Goal: Find contact information: Find contact information

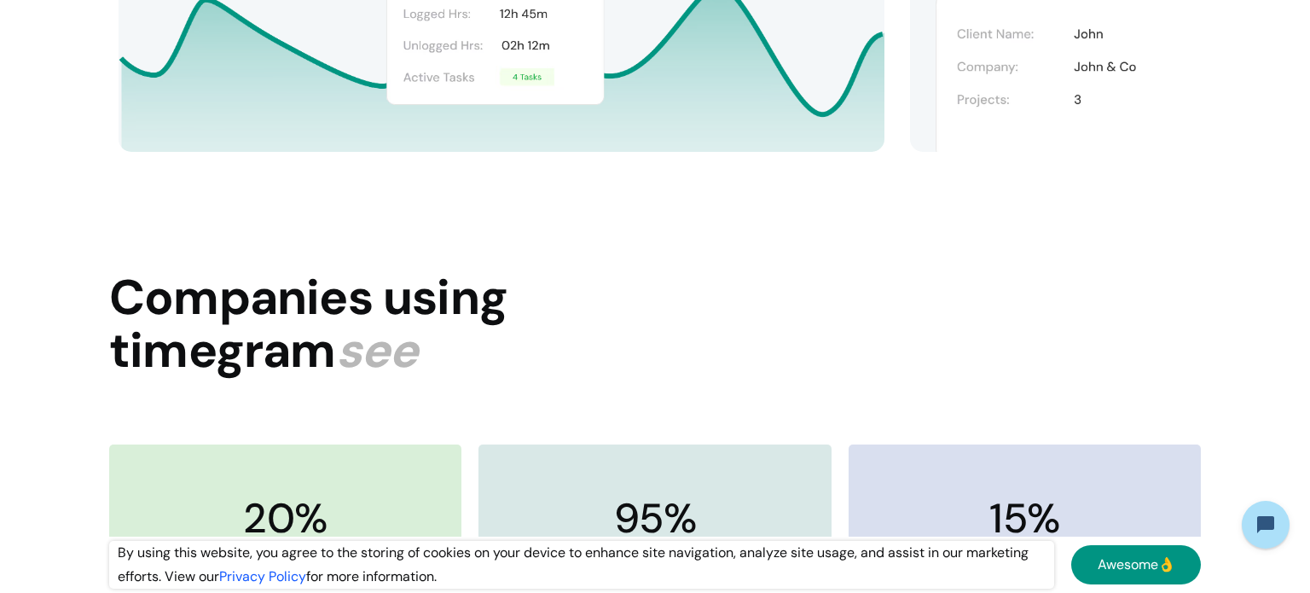
scroll to position [4785, 0]
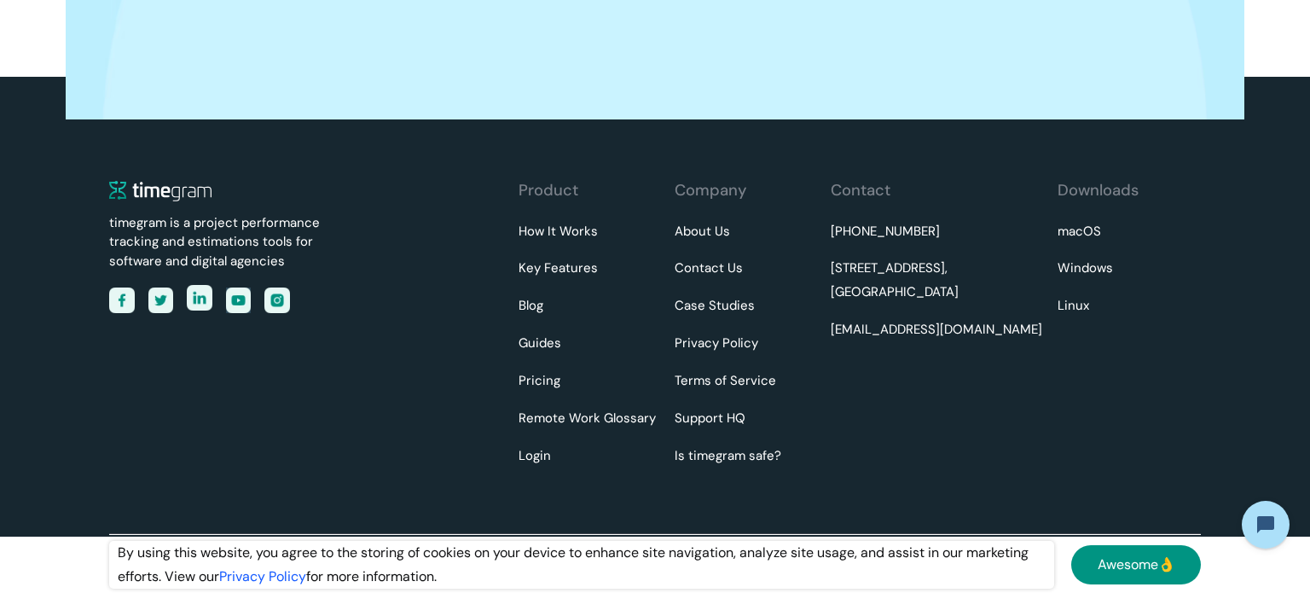
click at [209, 301] on img at bounding box center [200, 298] width 26 height 26
click at [721, 229] on link "About Us" at bounding box center [701, 232] width 55 height 24
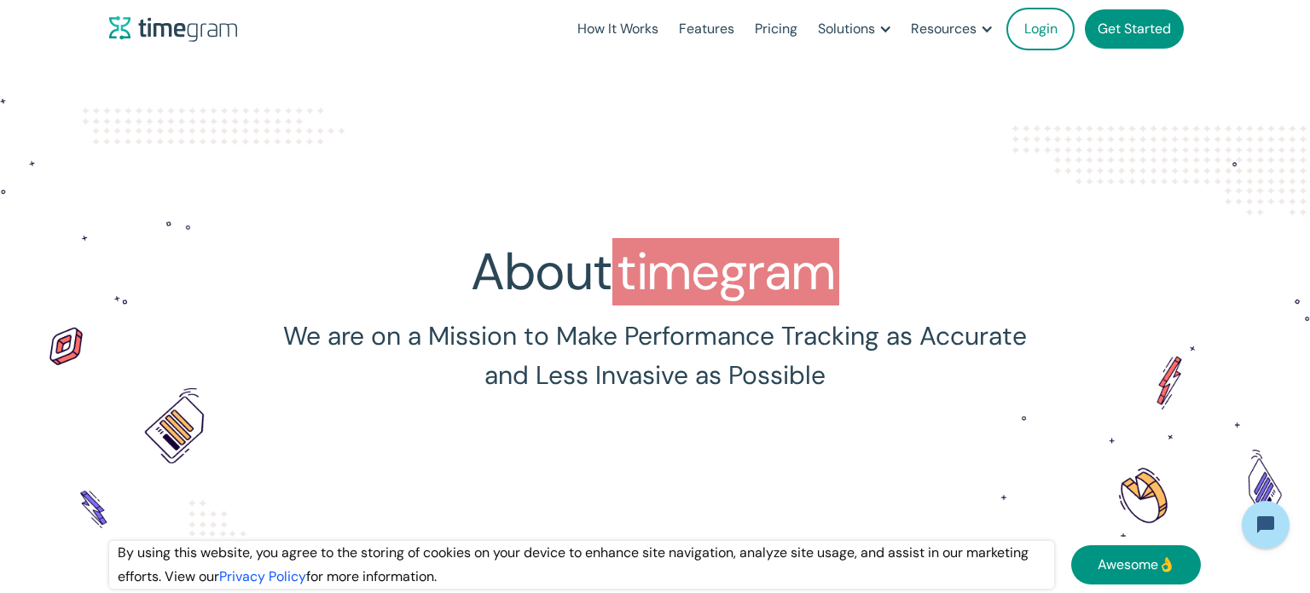
click at [930, 153] on section "About timegram We are on a Mission to Make Performance Tracking as Accurate and…" at bounding box center [655, 354] width 1310 height 593
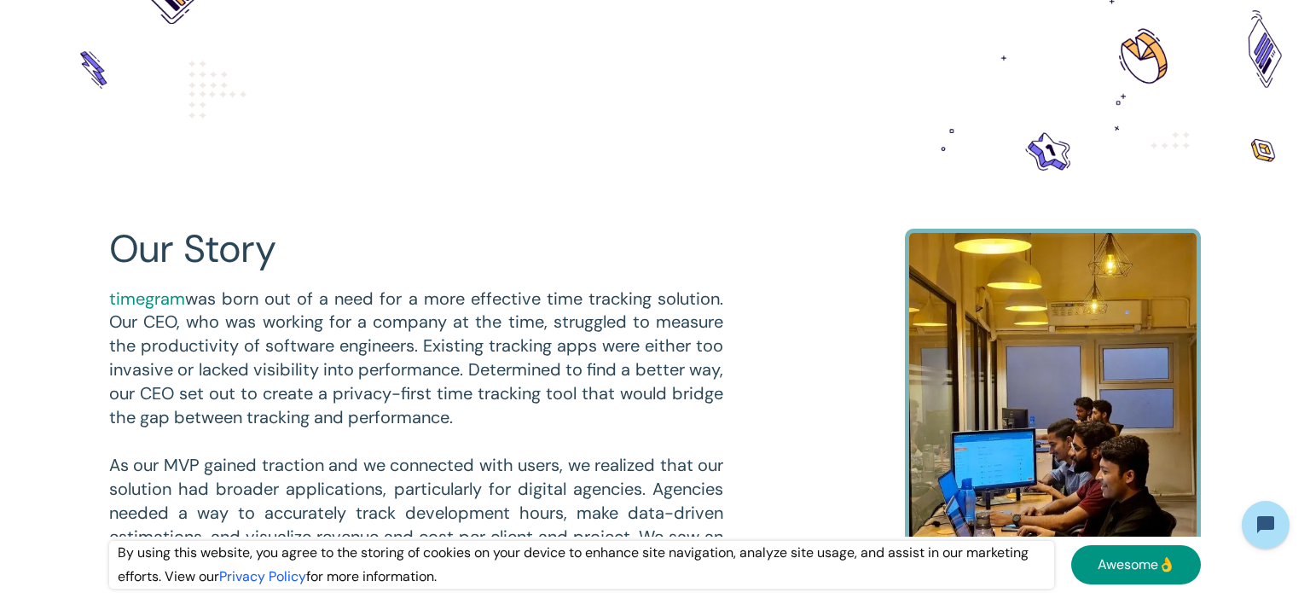
scroll to position [446, 0]
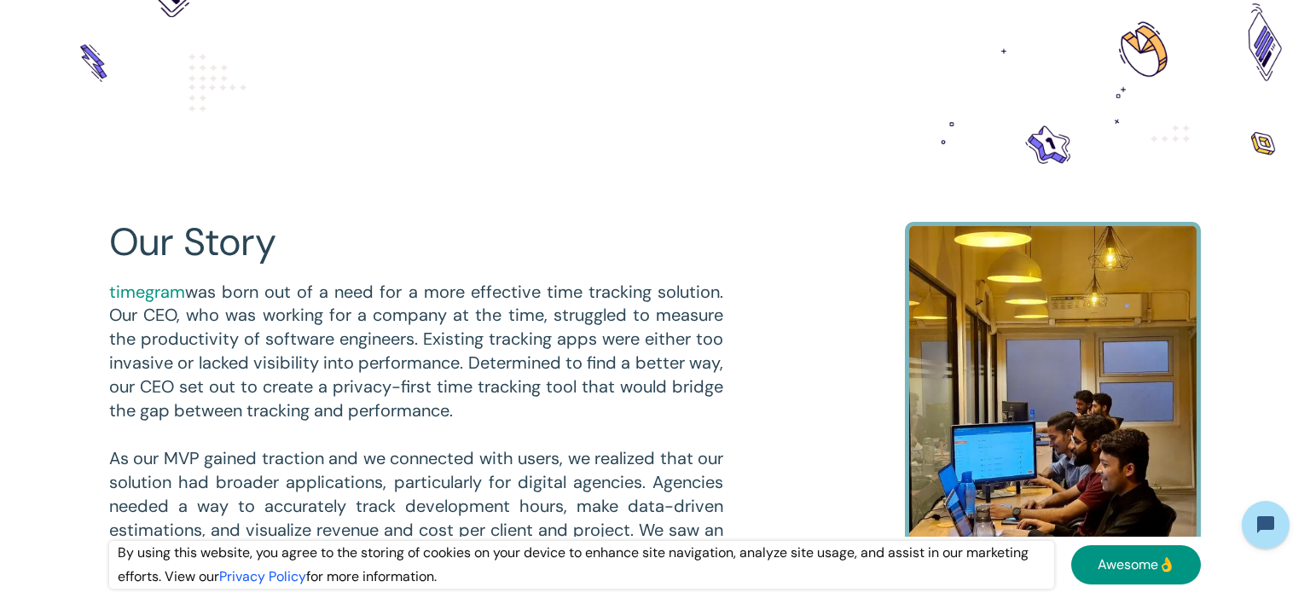
click at [1104, 559] on link "Awesome👌" at bounding box center [1136, 564] width 130 height 39
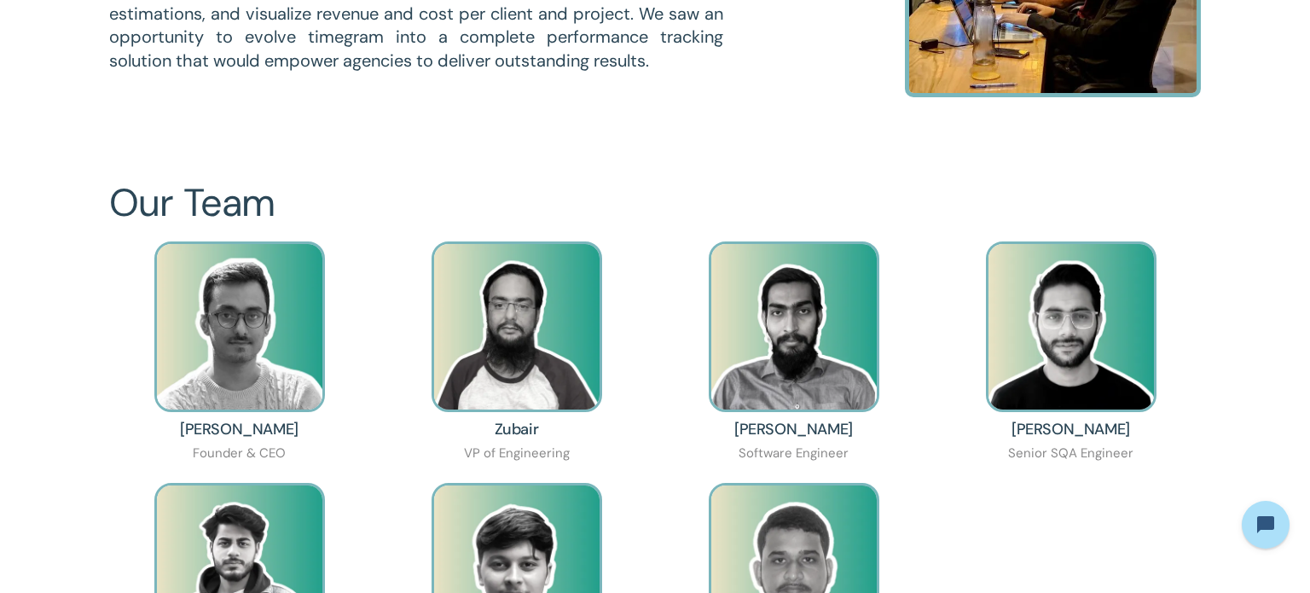
scroll to position [964, 0]
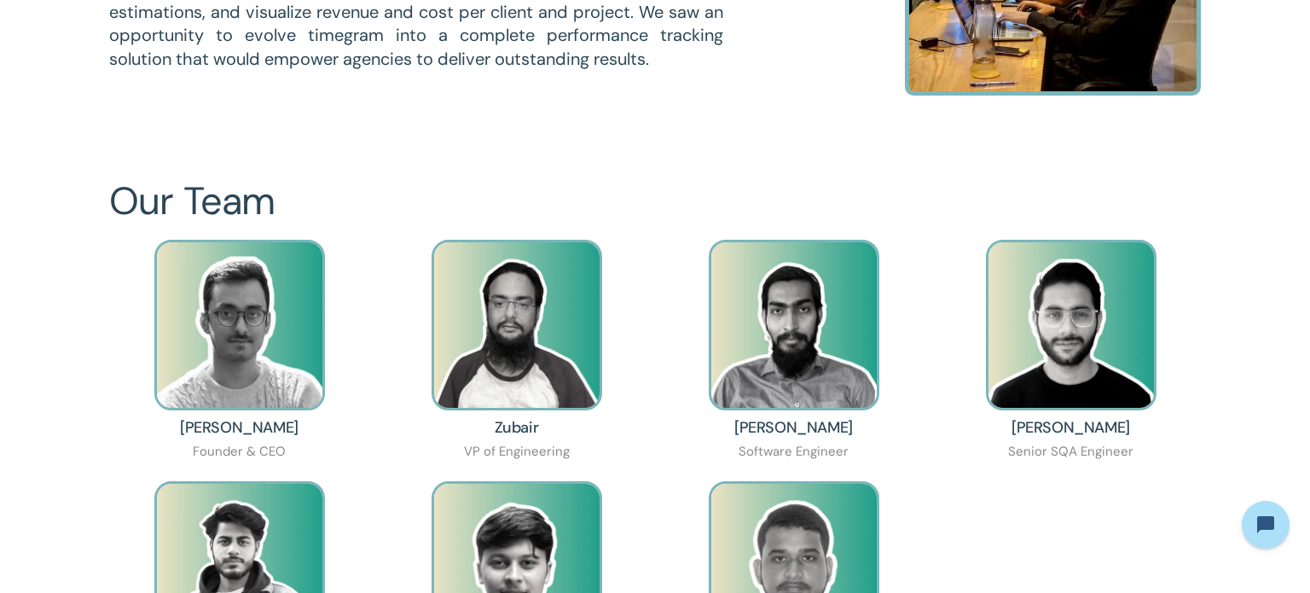
click at [187, 438] on div "Ehsan Elahi Founder & CEO" at bounding box center [239, 352] width 260 height 224
click at [187, 428] on div "Ehsan Elahi Founder & CEO" at bounding box center [239, 352] width 260 height 224
copy h3 "Ehsan Elahi"
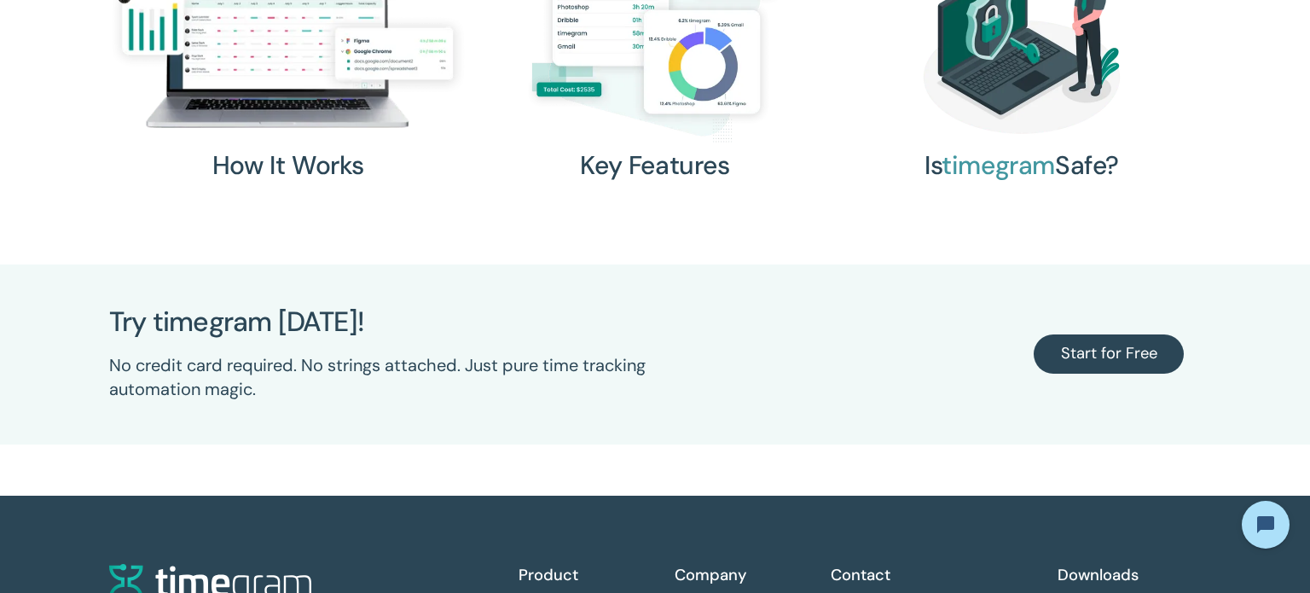
scroll to position [2665, 0]
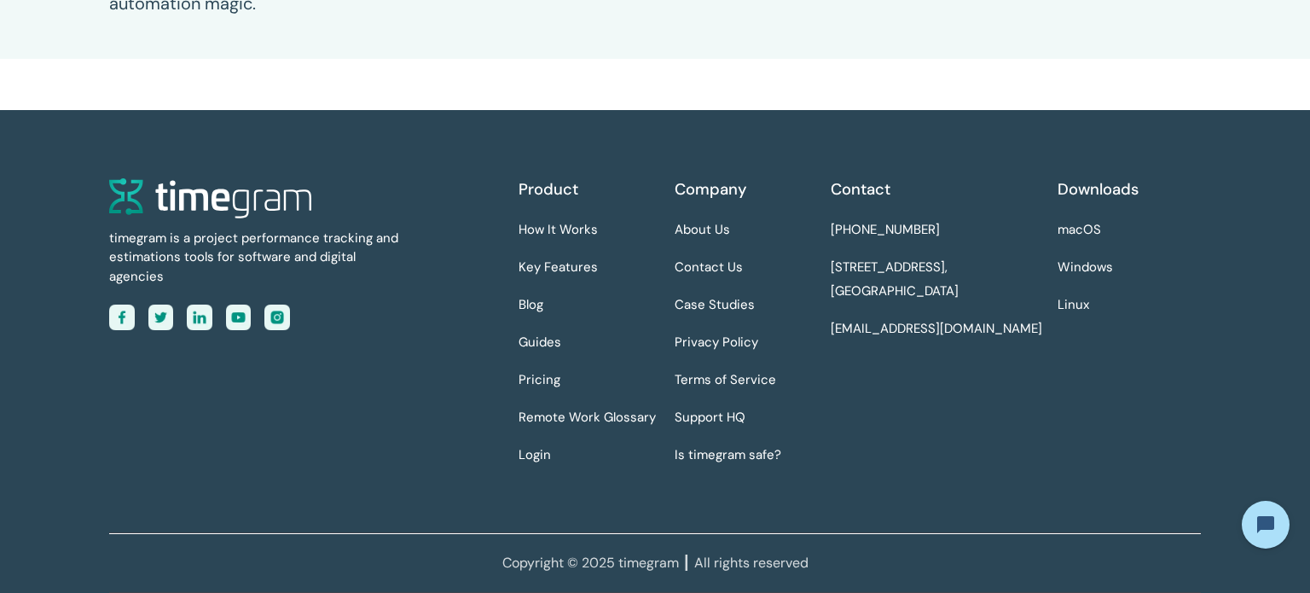
click at [952, 233] on div "Contact +1 334 403 4277 7901 4th Street N STE, 4951, St. Petersburg, FL, 33702 …" at bounding box center [938, 329] width 215 height 303
click at [949, 223] on div "Contact +1 334 403 4277 7901 4th Street N STE, 4951, St. Petersburg, FL, 33702 …" at bounding box center [938, 329] width 215 height 303
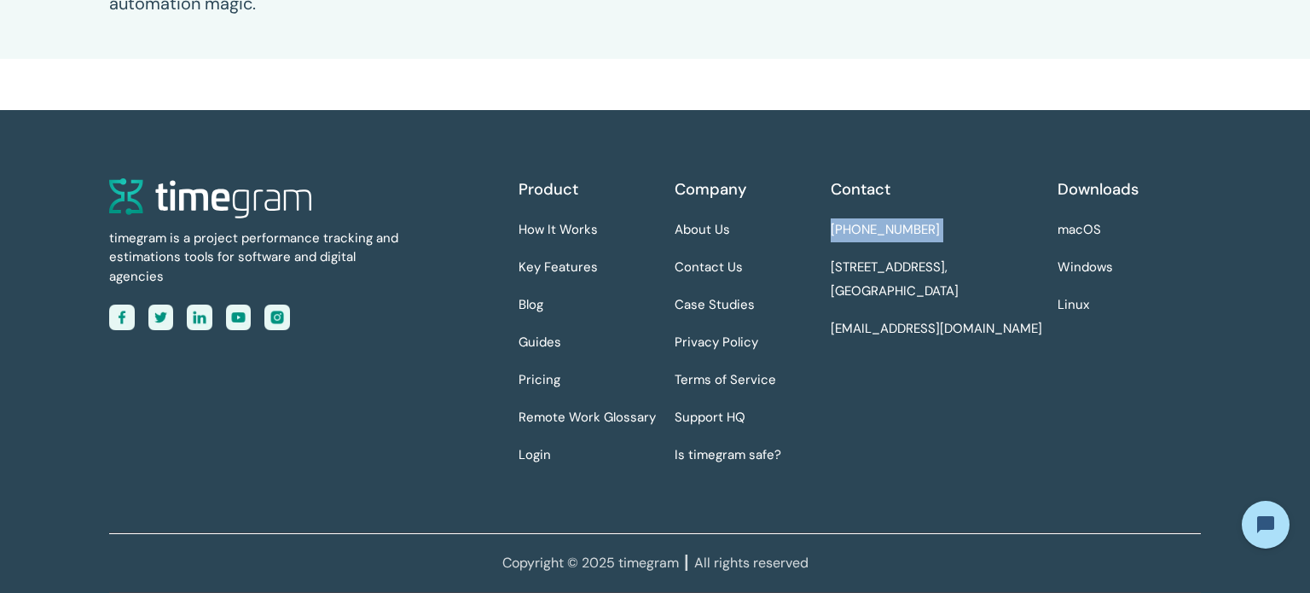
click at [949, 223] on div "Contact +1 334 403 4277 7901 4th Street N STE, 4951, St. Petersburg, FL, 33702 …" at bounding box center [938, 329] width 215 height 303
copy link "[PHONE_NUMBER]"
click at [1010, 283] on div "Contact +1 334 403 4277 7901 4th Street N STE, 4951, St. Petersburg, FL, 33702 …" at bounding box center [938, 329] width 215 height 303
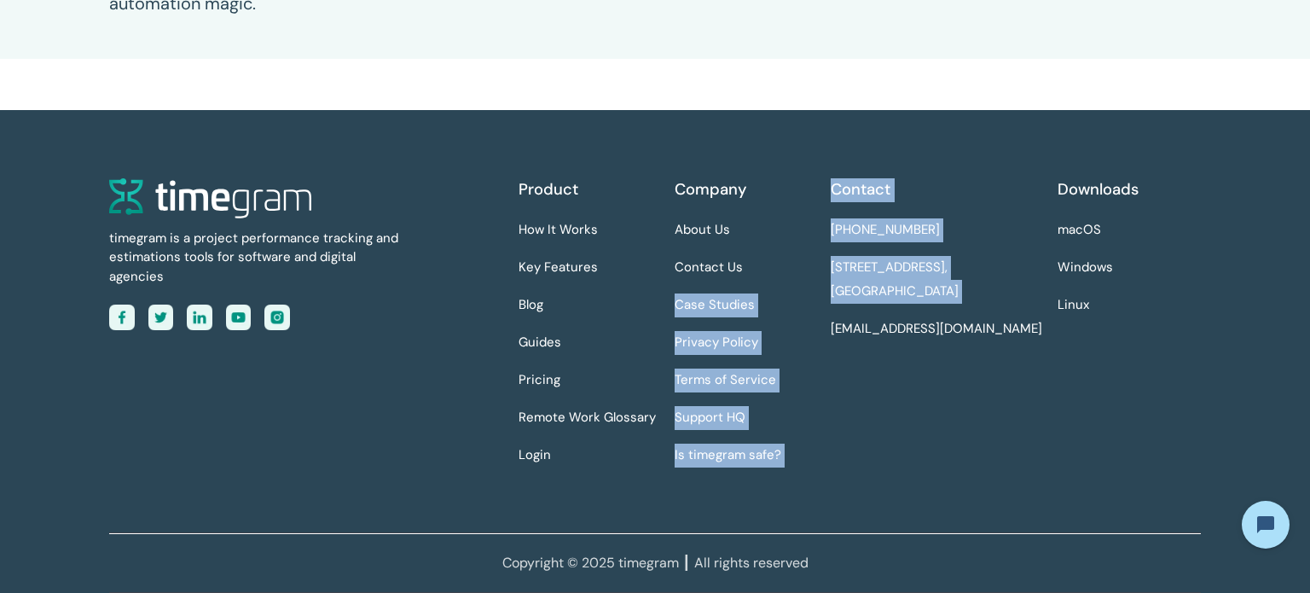
click at [809, 263] on div "Company About Us Contact Us Case Studies Privacy Policy Terms of Service Suppor…" at bounding box center [745, 329] width 143 height 303
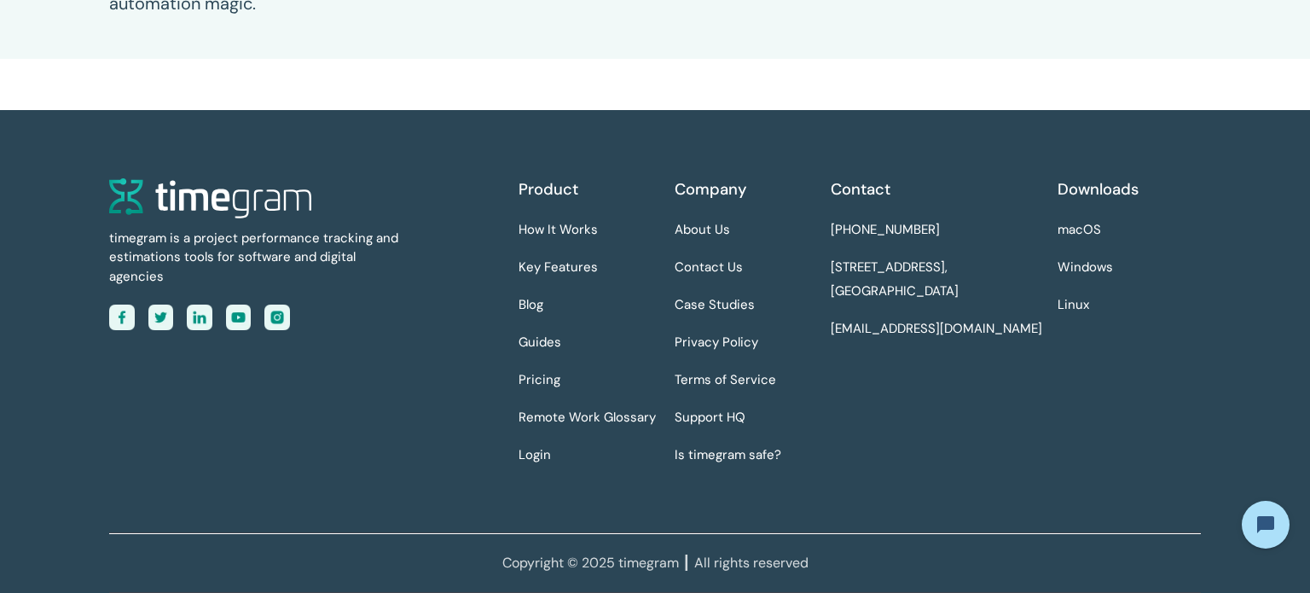
click at [809, 263] on div "Company About Us Contact Us Case Studies Privacy Policy Terms of Service Suppor…" at bounding box center [745, 329] width 143 height 303
drag, startPoint x: 999, startPoint y: 291, endPoint x: 833, endPoint y: 271, distance: 167.4
click at [833, 271] on div "Contact +1 334 403 4277 7901 4th Street N STE, 4951, St. Petersburg, FL, 33702 …" at bounding box center [938, 329] width 215 height 303
copy link "[STREET_ADDRESS]"
click at [730, 142] on div "timegram is a project performance tracking and estimations tools for software a…" at bounding box center [654, 351] width 1091 height 483
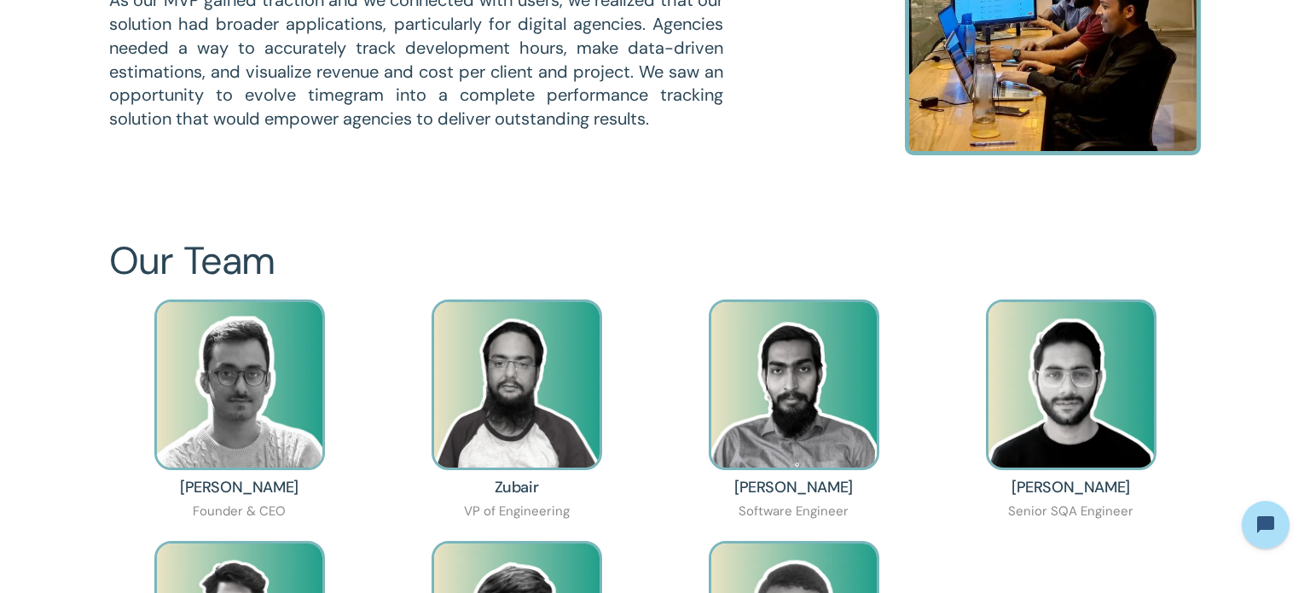
scroll to position [896, 0]
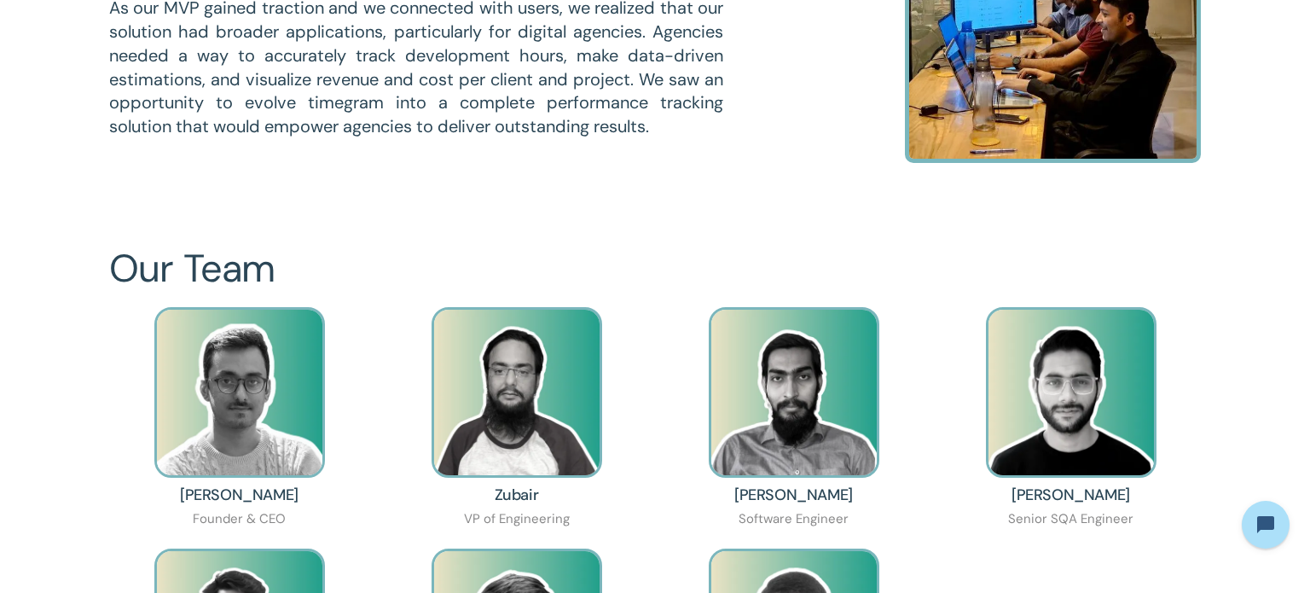
click at [170, 504] on div "Ehsan Elahi Founder & CEO" at bounding box center [239, 419] width 260 height 224
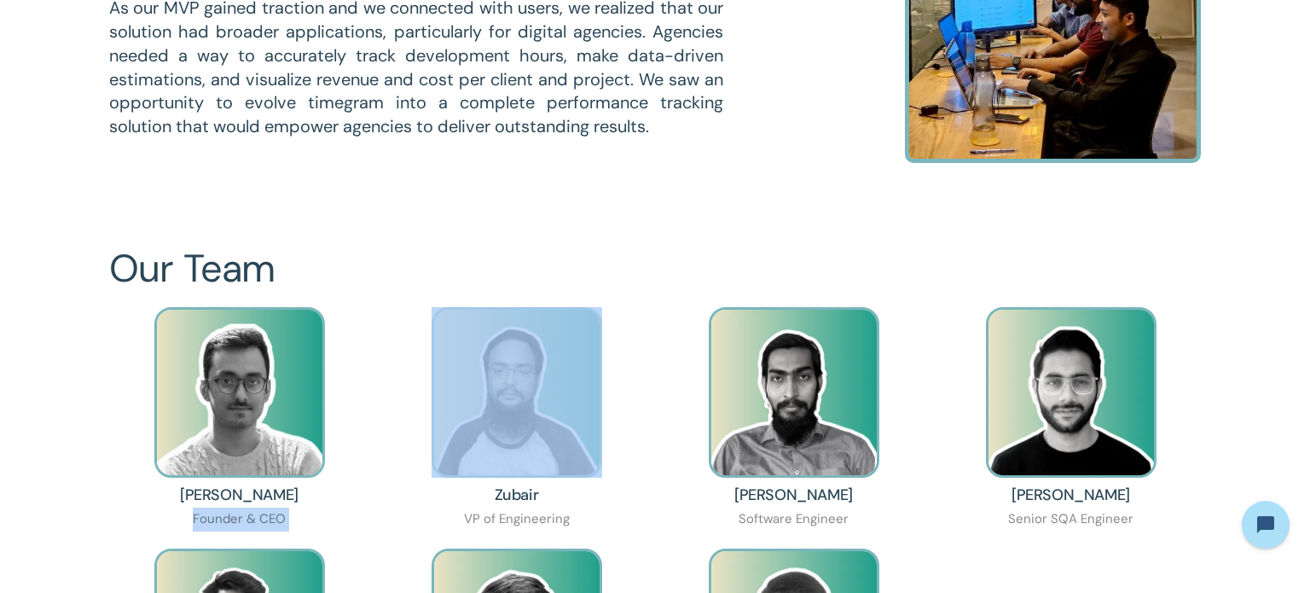
click at [170, 504] on div "Ehsan Elahi Founder & CEO" at bounding box center [239, 419] width 260 height 224
copy div "Founder & CEO"
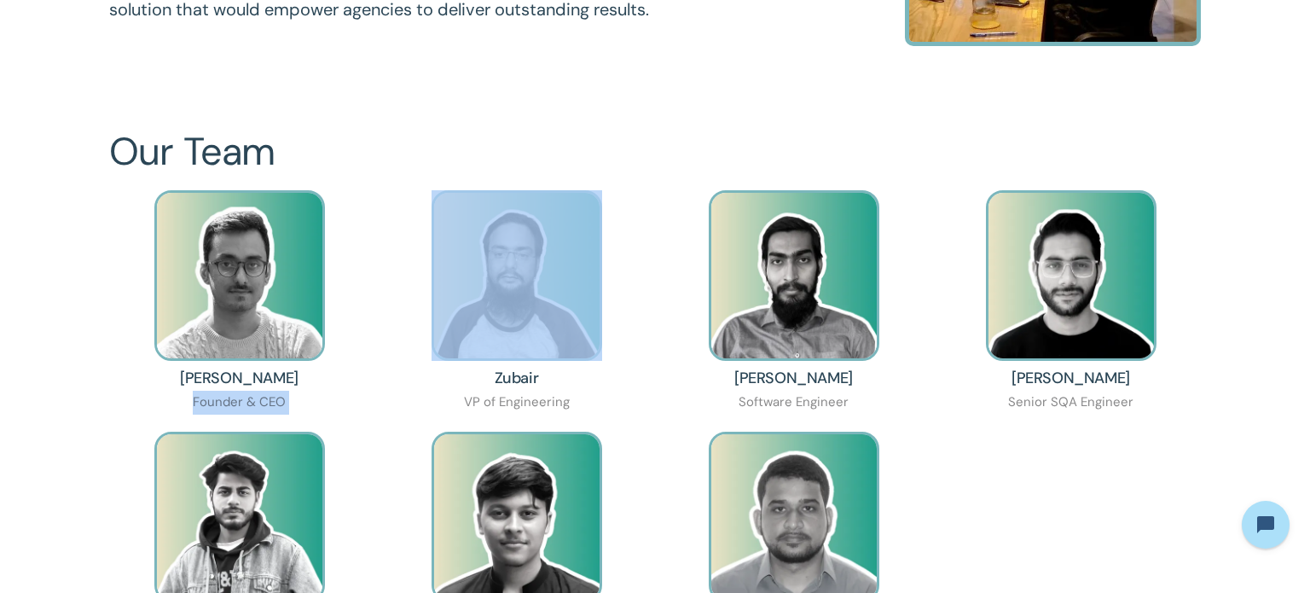
scroll to position [1019, 0]
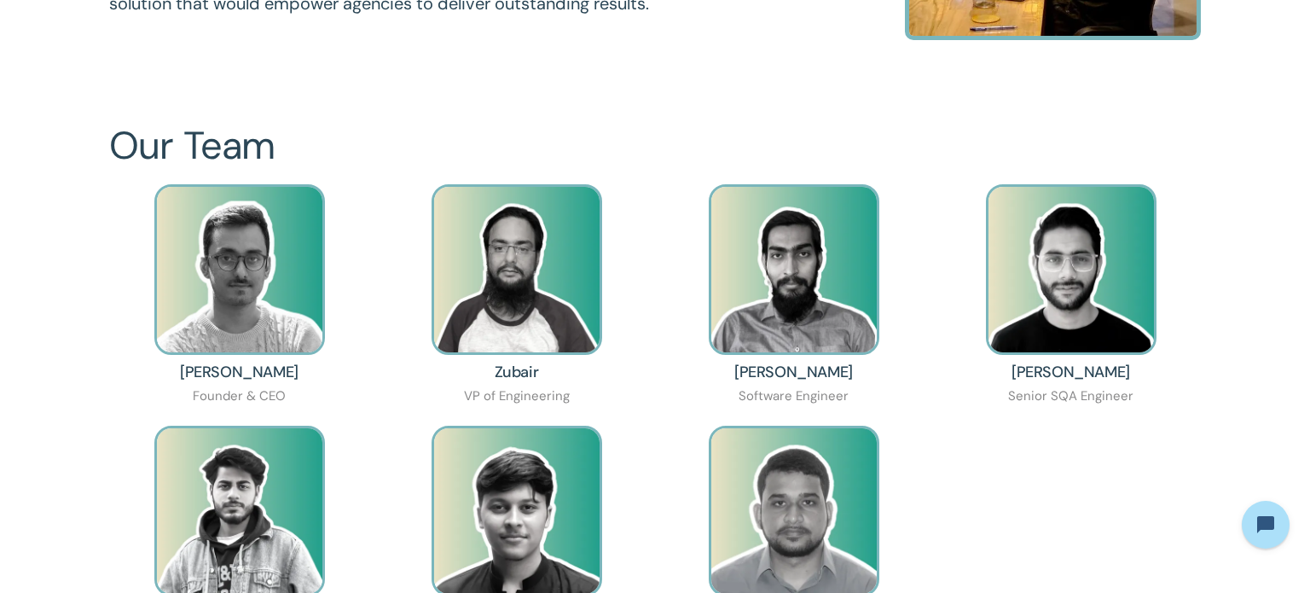
click at [603, 398] on div "Zubair VP of Engineering" at bounding box center [516, 296] width 260 height 224
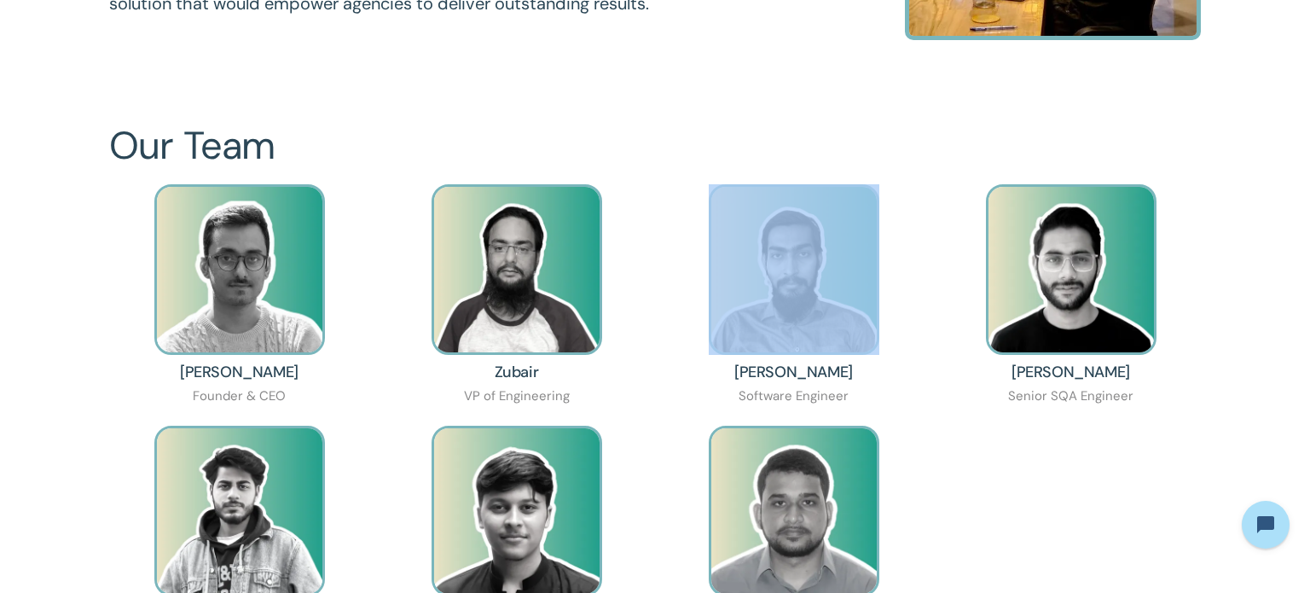
click at [603, 398] on div "Zubair VP of Engineering" at bounding box center [516, 296] width 260 height 224
copy div "VP of Engineering"
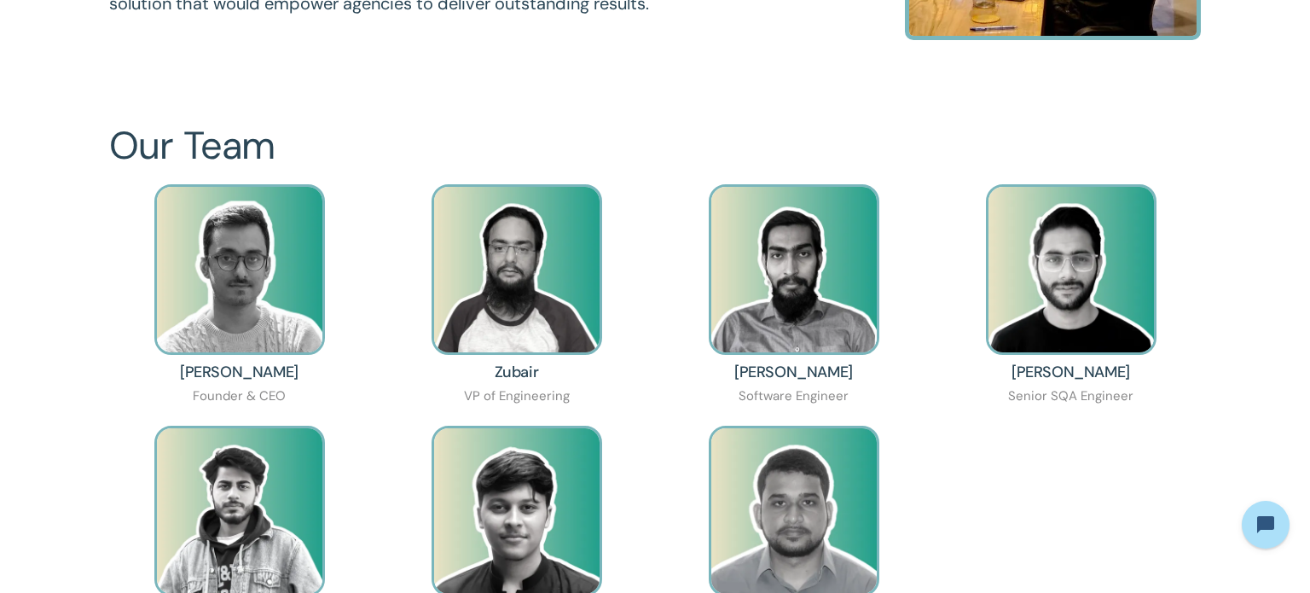
click at [506, 370] on h3 "Zubair" at bounding box center [517, 371] width 44 height 17
copy h3 "Zubair"
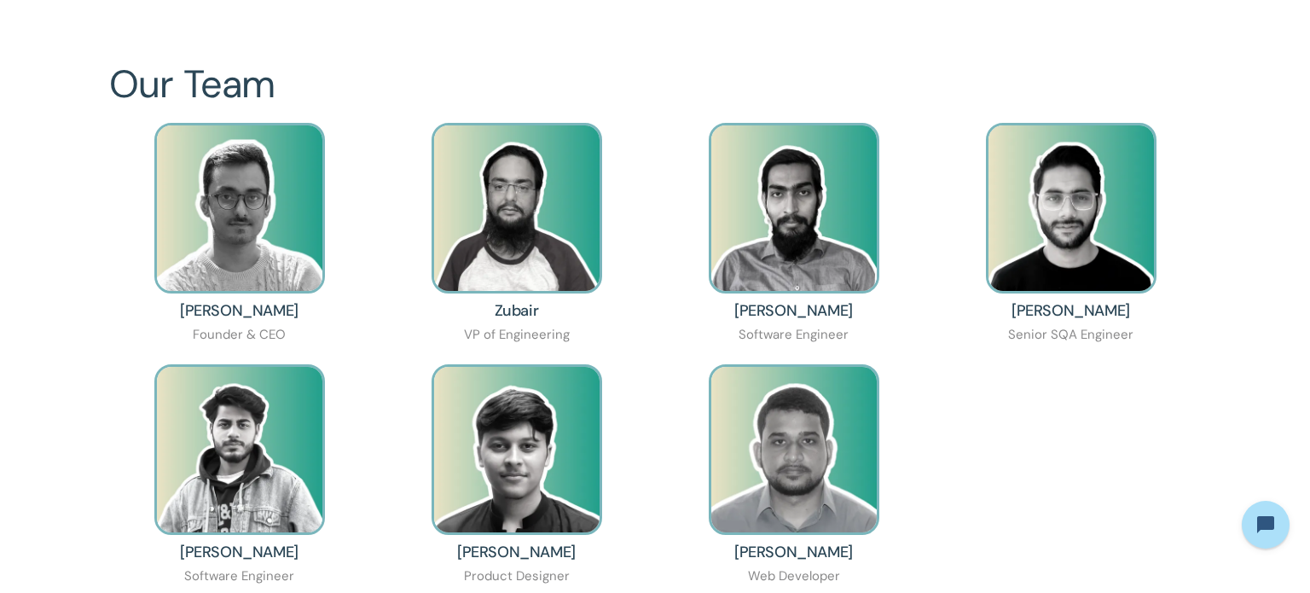
scroll to position [1085, 0]
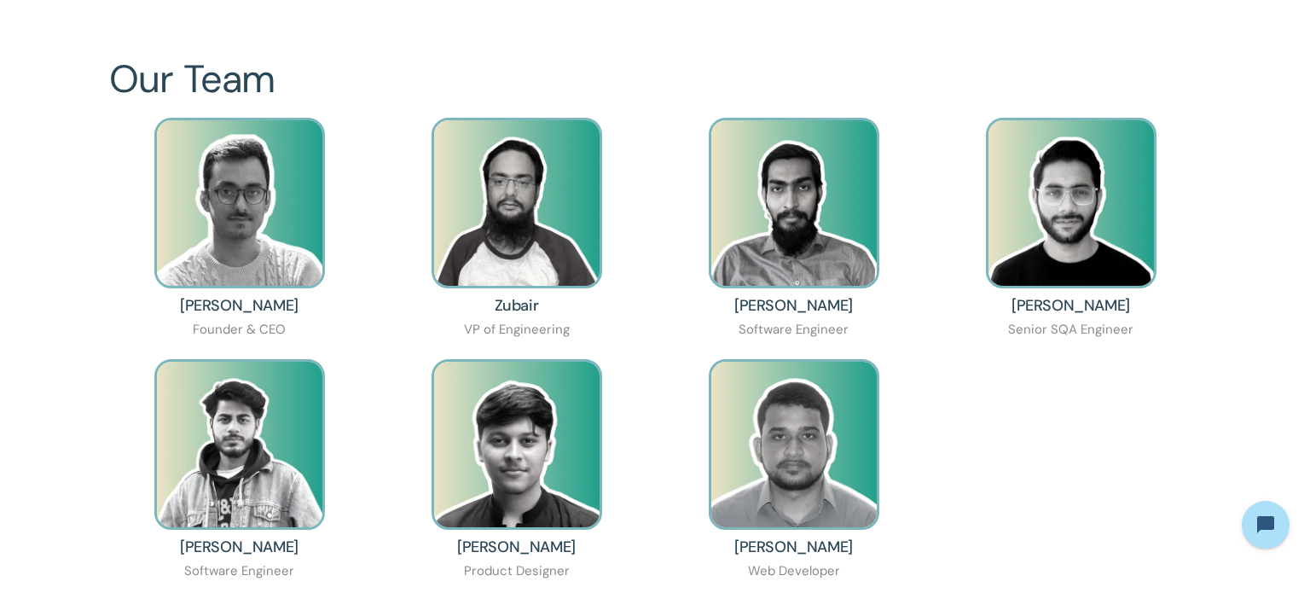
click at [544, 323] on div "VP of Engineering" at bounding box center [517, 330] width 106 height 24
click at [533, 212] on img at bounding box center [516, 203] width 171 height 171
click at [486, 261] on img at bounding box center [516, 203] width 171 height 171
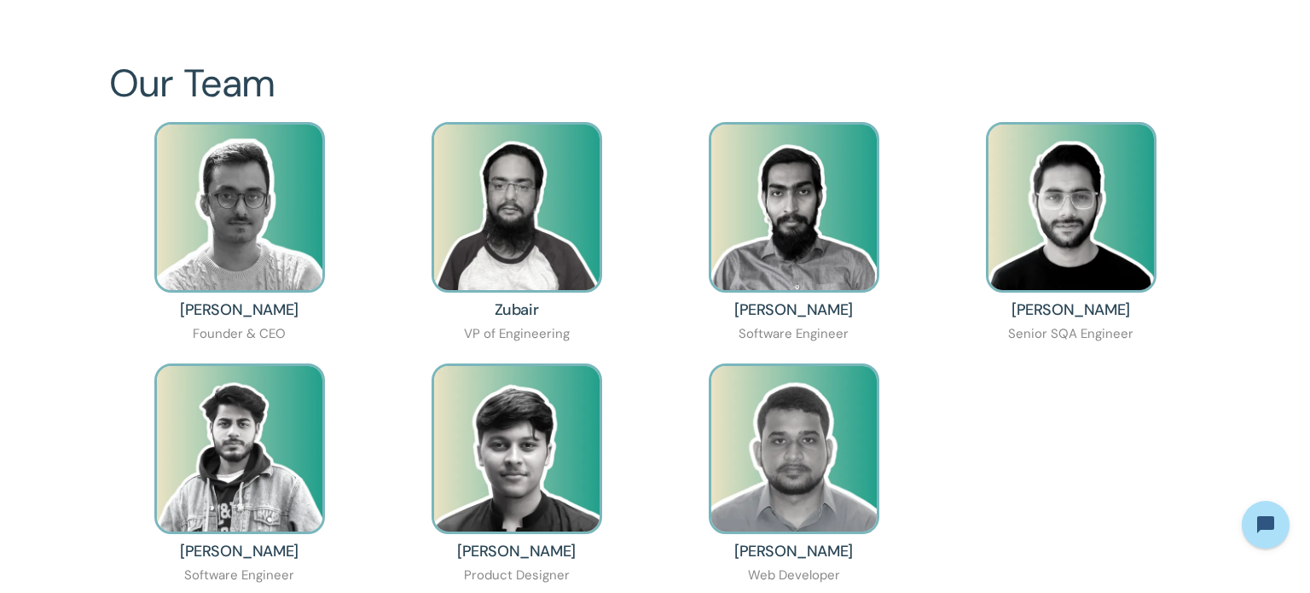
scroll to position [2665, 0]
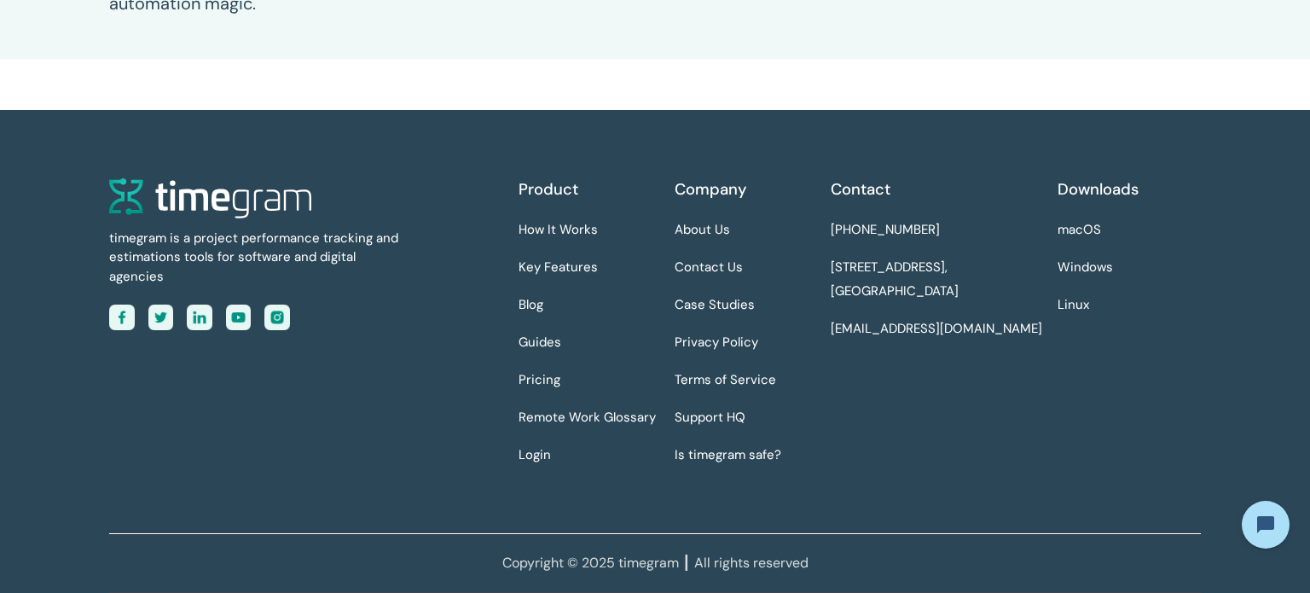
click at [952, 227] on div "Contact +1 334 403 4277 7901 4th Street N STE, 4951, St. Petersburg, FL, 33702 …" at bounding box center [938, 329] width 215 height 303
copy link "[PHONE_NUMBER]"
click at [1003, 290] on div "Contact +1 334 403 4277 7901 4th Street N STE, 4951, St. Petersburg, FL, 33702 …" at bounding box center [938, 329] width 215 height 303
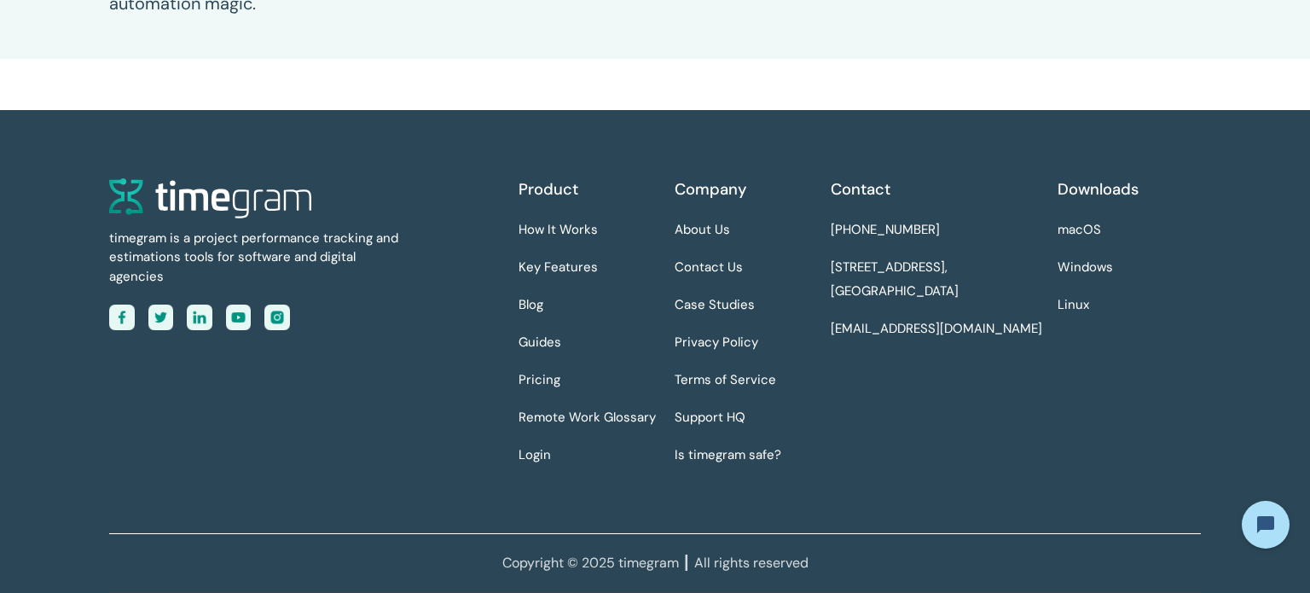
click at [1003, 290] on div "Contact +1 334 403 4277 7901 4th Street N STE, 4951, St. Petersburg, FL, 33702 …" at bounding box center [938, 329] width 215 height 303
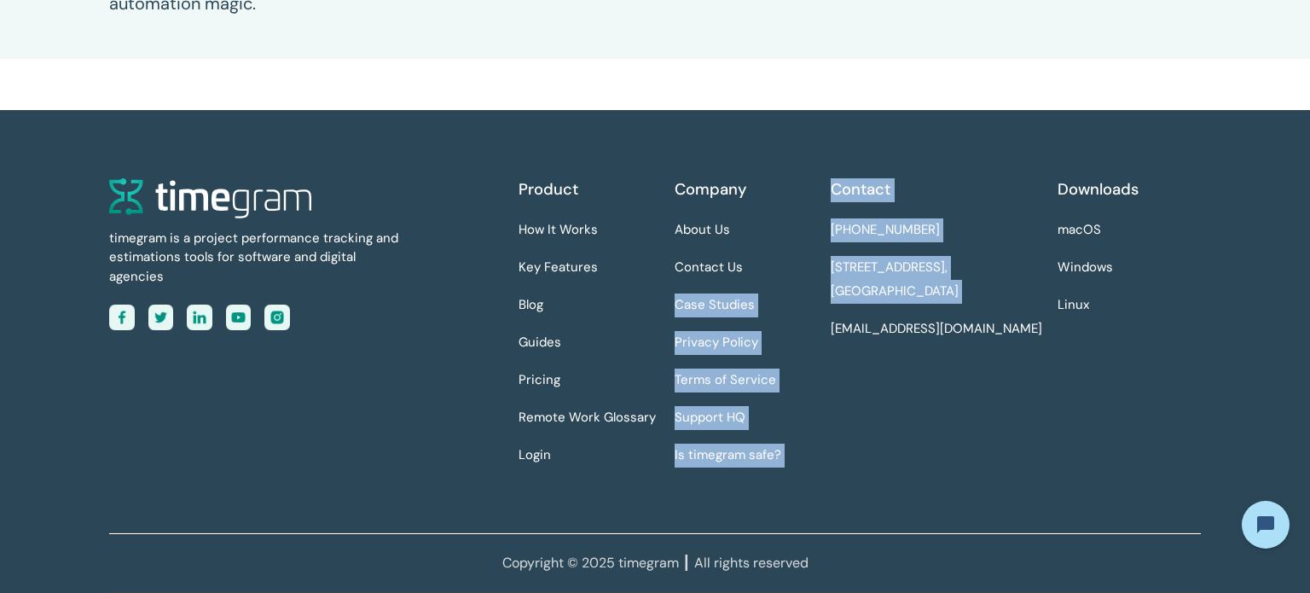
click at [819, 261] on div "Product How It Works Key Features Blog Guides Pricing Remote Work Glossary Logi…" at bounding box center [859, 329] width 682 height 303
click at [819, 263] on div "Product How It Works Key Features Blog Guides Pricing Remote Work Glossary Logi…" at bounding box center [859, 329] width 682 height 303
drag, startPoint x: 820, startPoint y: 266, endPoint x: 894, endPoint y: 283, distance: 75.3
click at [894, 283] on div "Product How It Works Key Features Blog Guides Pricing Remote Work Glossary Logi…" at bounding box center [859, 329] width 682 height 303
click at [958, 299] on link "[STREET_ADDRESS]" at bounding box center [895, 280] width 128 height 48
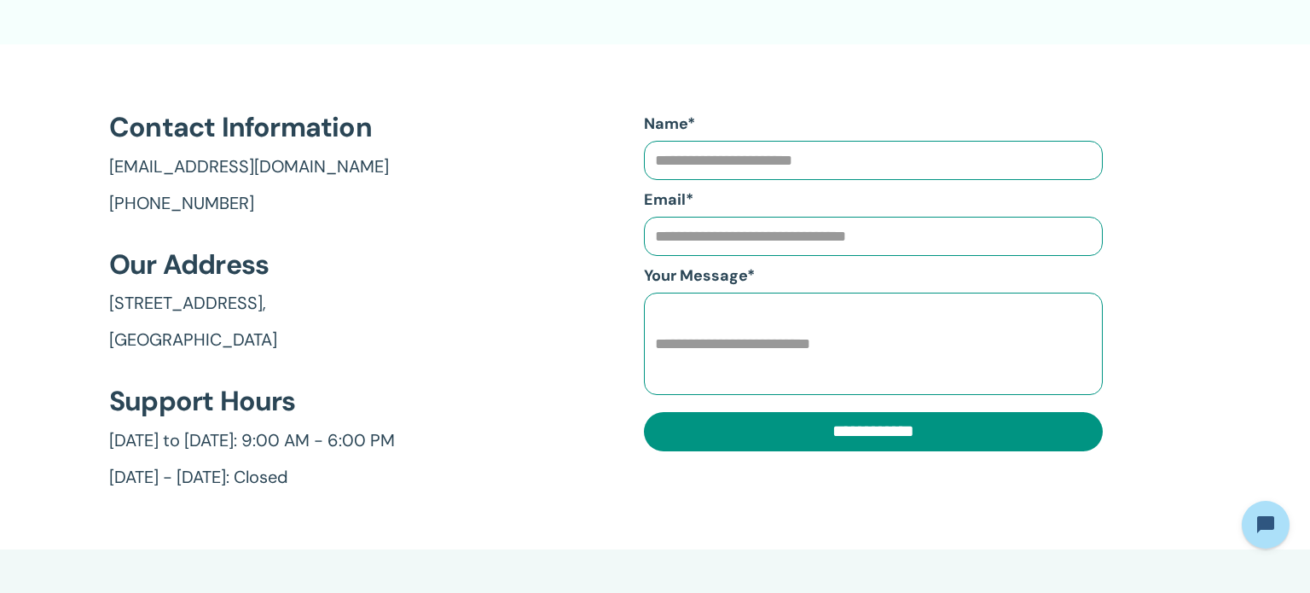
scroll to position [300, 0]
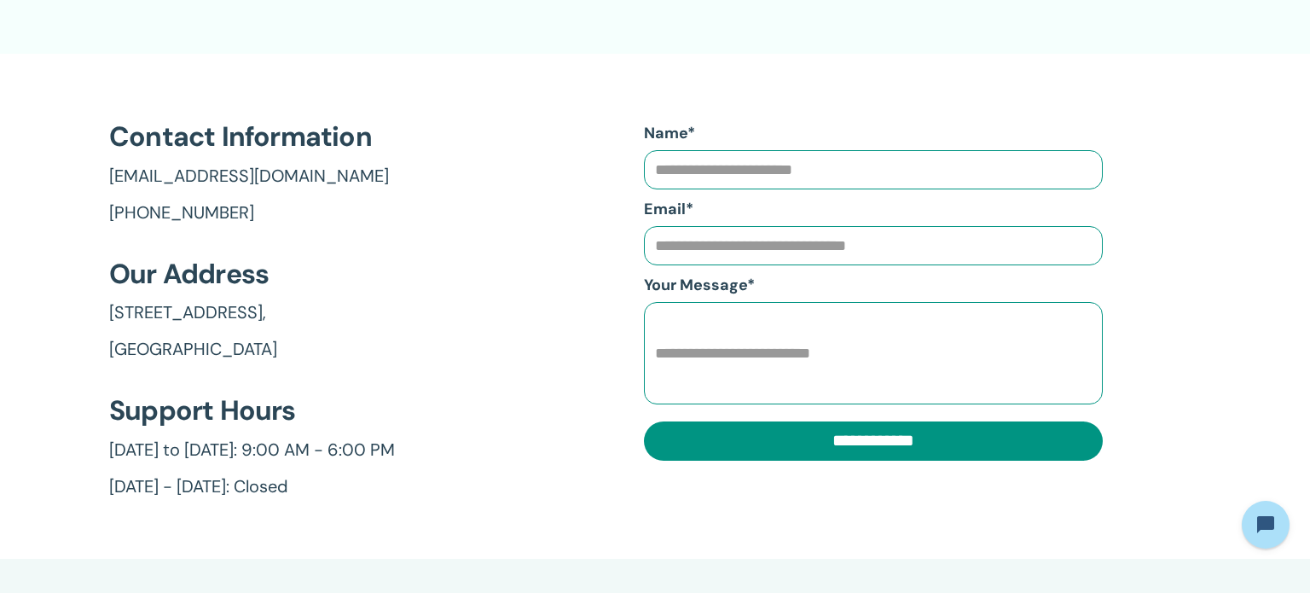
click at [261, 351] on link "[GEOGRAPHIC_DATA]" at bounding box center [252, 350] width 286 height 24
click at [81, 308] on section "**********" at bounding box center [655, 306] width 1310 height 504
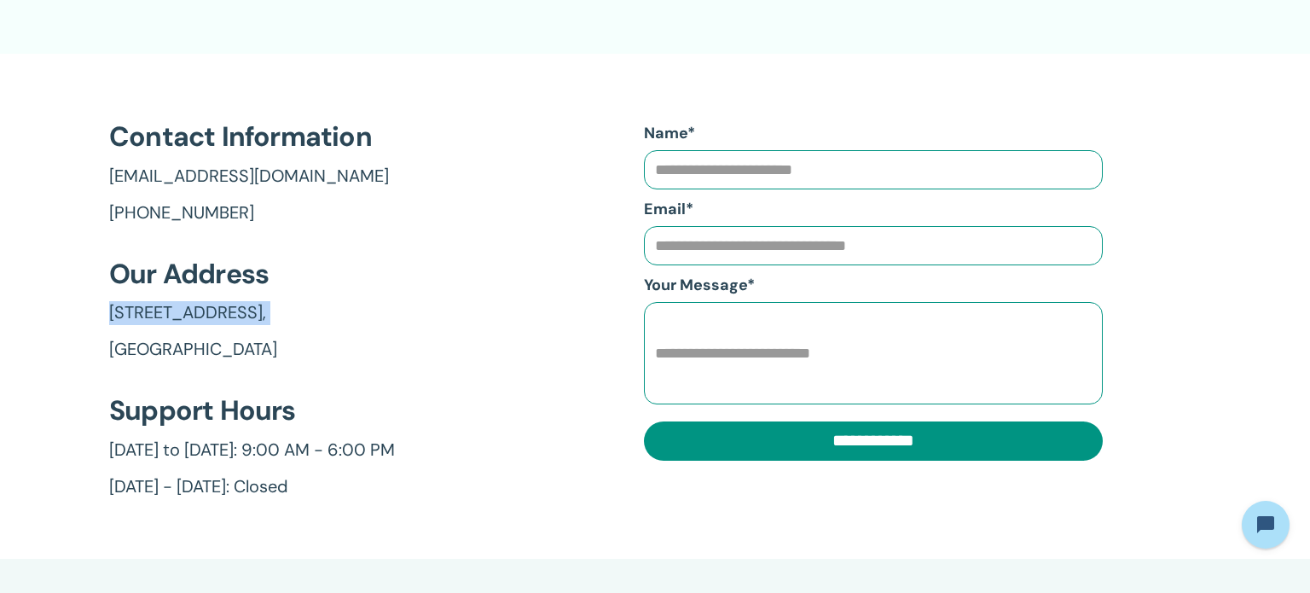
click at [81, 308] on section "**********" at bounding box center [655, 306] width 1310 height 504
click at [85, 348] on section "**********" at bounding box center [655, 306] width 1310 height 504
copy div "[STREET_ADDRESS]"
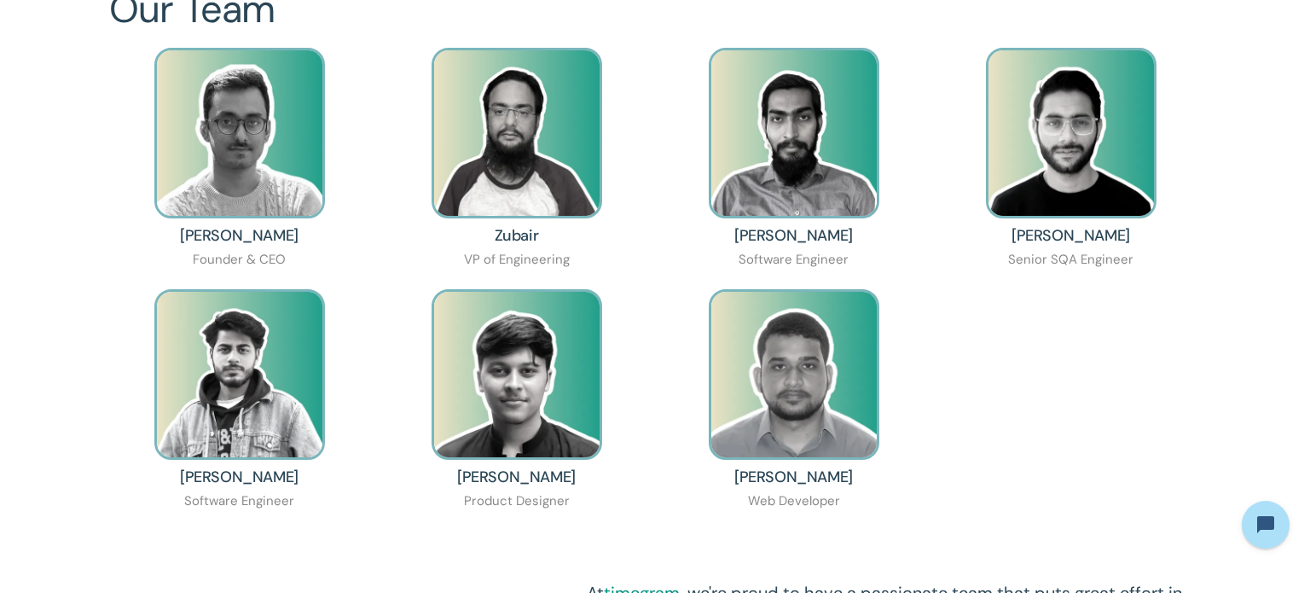
scroll to position [1155, 0]
click at [532, 264] on div "VP of Engineering" at bounding box center [517, 261] width 106 height 24
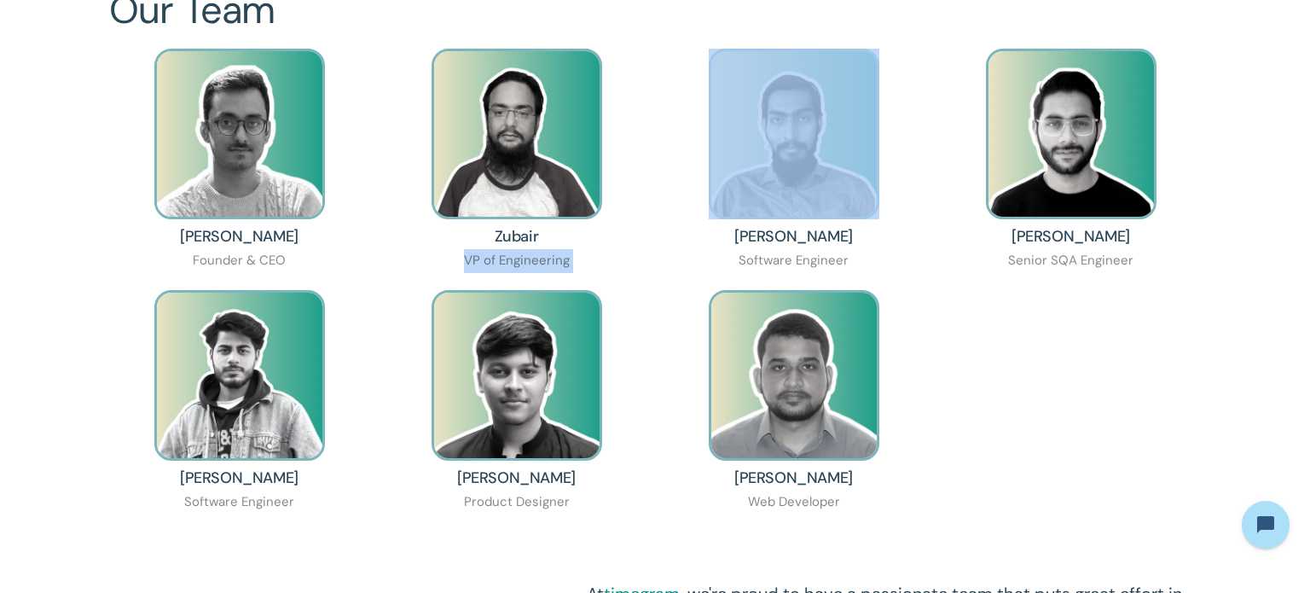
click at [532, 264] on div "VP of Engineering" at bounding box center [517, 261] width 106 height 24
copy div "VP of Engineering"
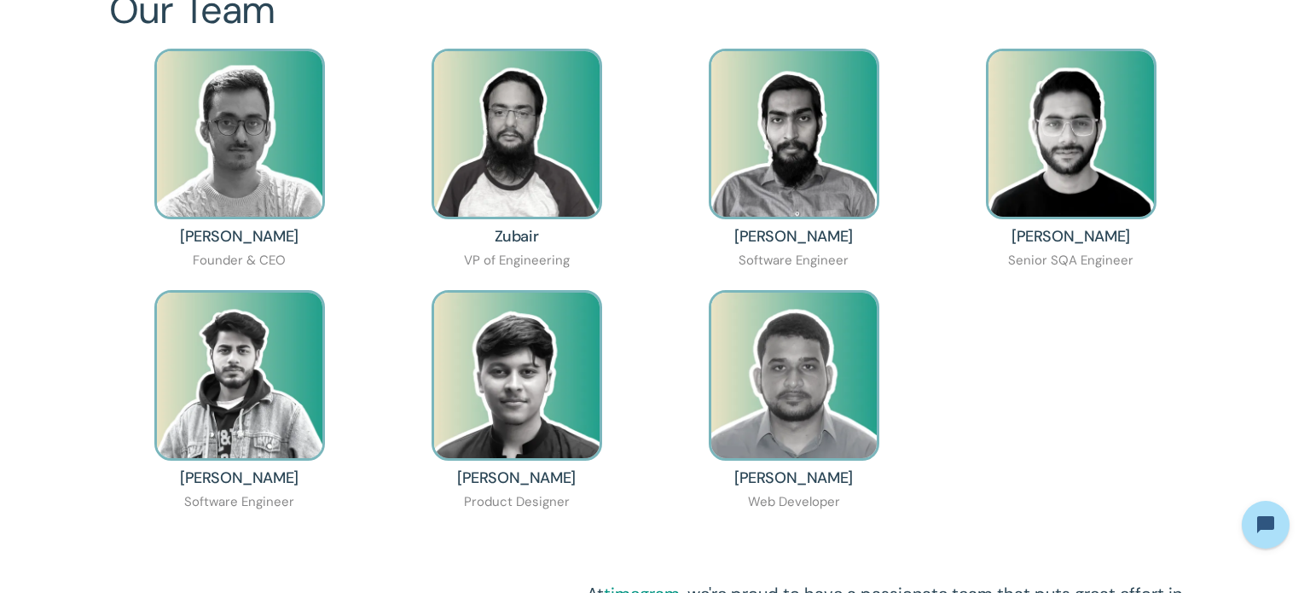
click at [506, 229] on h3 "Zubair" at bounding box center [517, 236] width 44 height 17
copy h3 "Zubair"
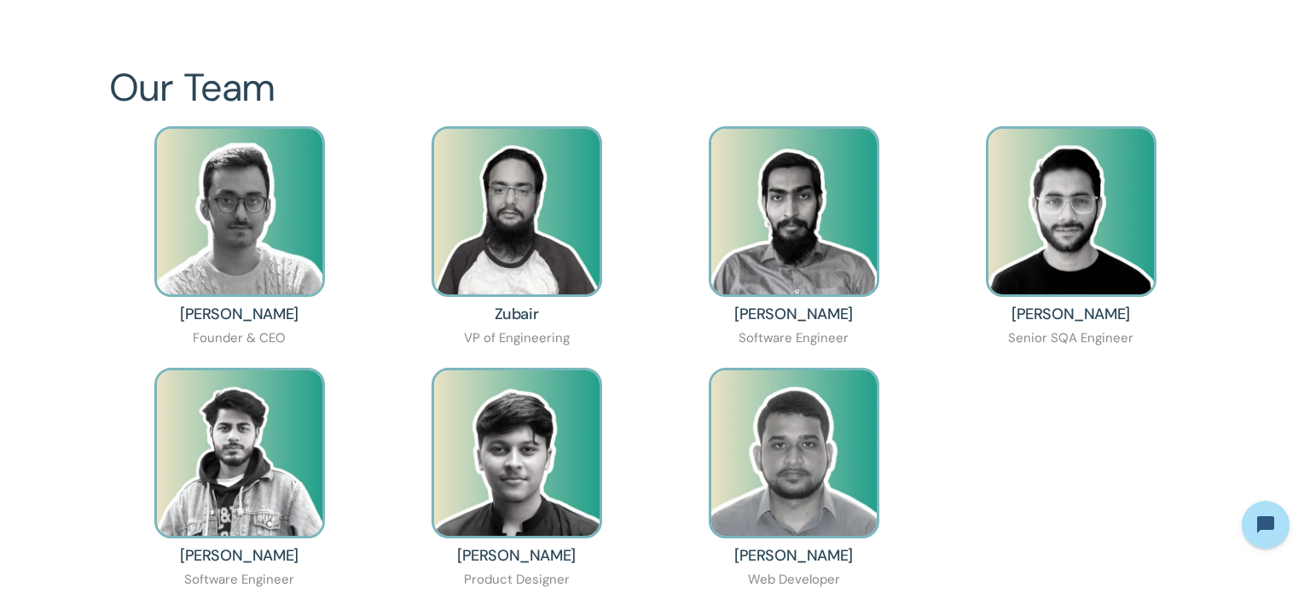
click at [820, 105] on h2 "Our Team" at bounding box center [654, 88] width 1091 height 42
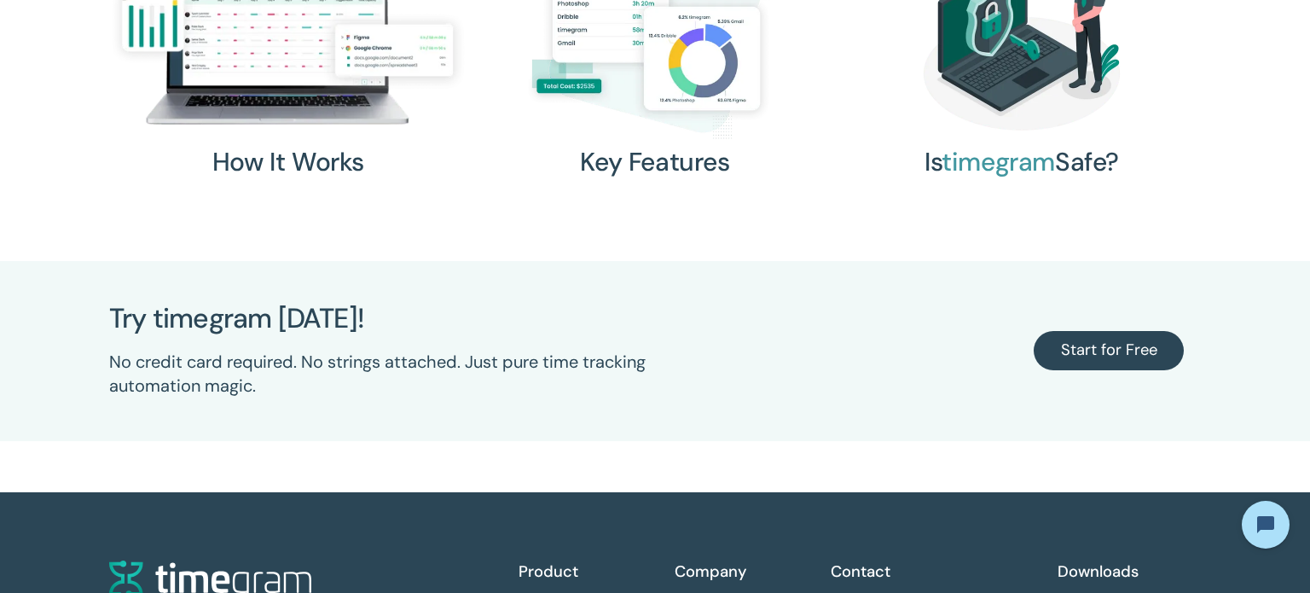
scroll to position [2665, 0]
